Goal: Task Accomplishment & Management: Manage account settings

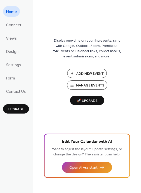
click at [88, 99] on span "🚀 Upgrade" at bounding box center [87, 101] width 28 height 7
click at [10, 80] on span "Form" at bounding box center [10, 79] width 9 height 8
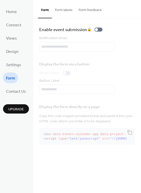
click at [66, 10] on button "Form labels" at bounding box center [64, 9] width 24 height 18
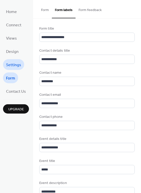
click at [20, 68] on span "Settings" at bounding box center [13, 65] width 15 height 8
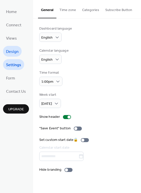
click at [19, 50] on link "Design" at bounding box center [12, 51] width 19 height 11
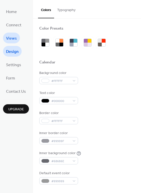
click at [17, 33] on link "Views" at bounding box center [11, 38] width 17 height 11
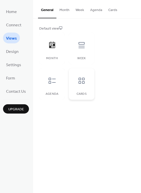
click at [83, 80] on icon at bounding box center [81, 81] width 6 height 6
click at [55, 88] on div at bounding box center [51, 80] width 15 height 15
click at [80, 47] on icon at bounding box center [81, 45] width 8 height 8
click at [48, 47] on icon at bounding box center [52, 45] width 8 height 8
